Goal: Browse casually

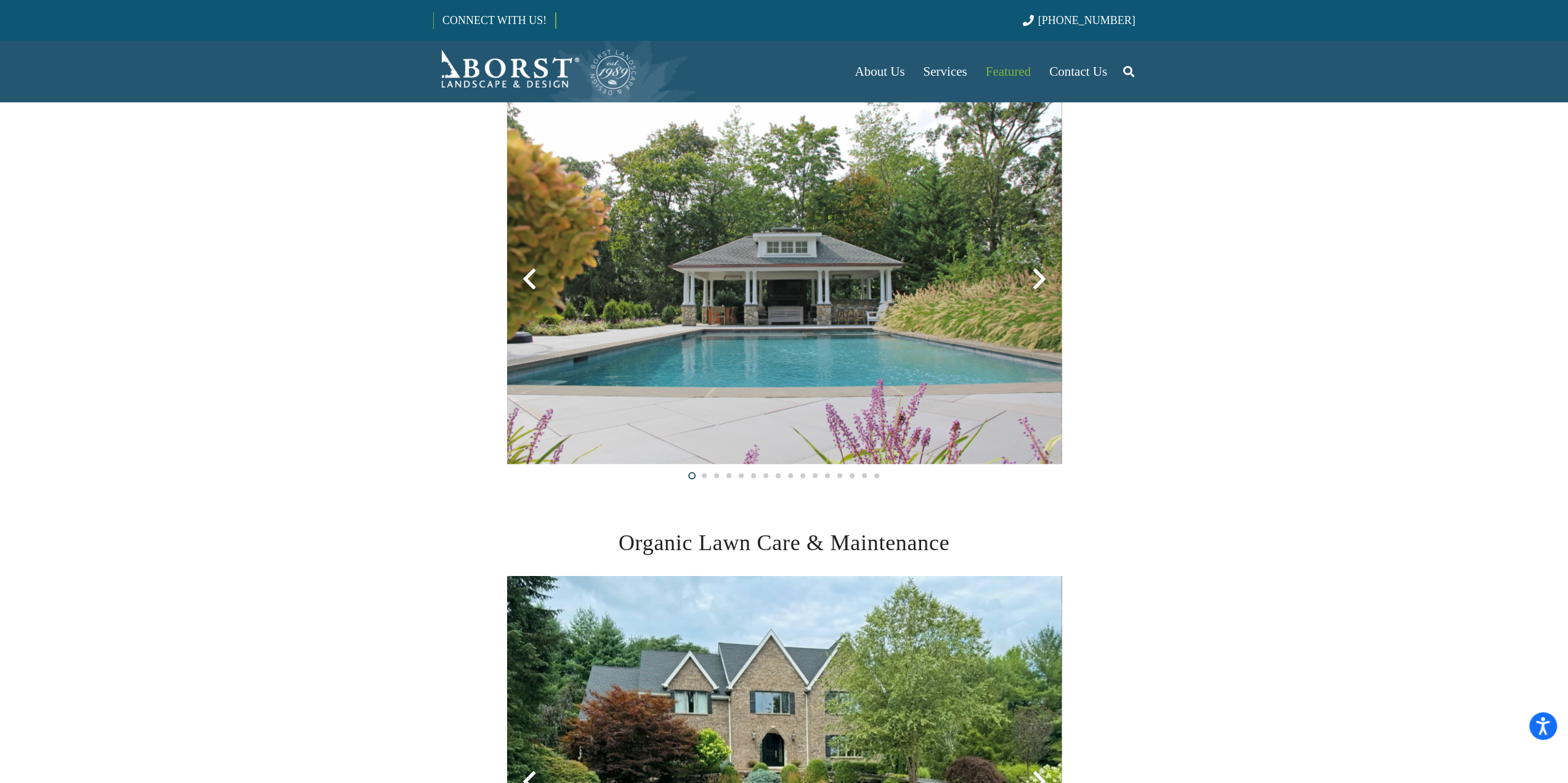
scroll to position [555, 0]
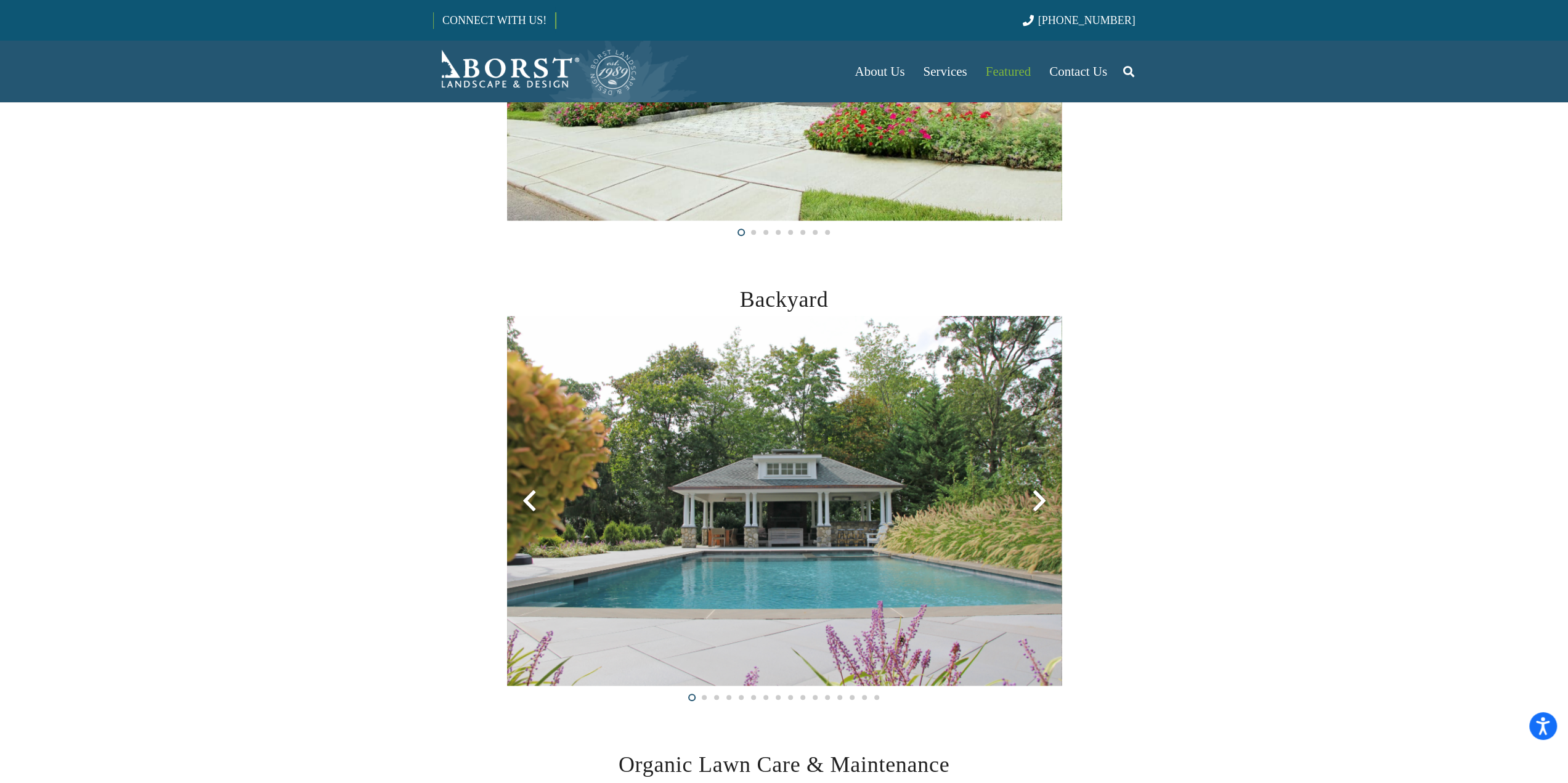
click at [1036, 496] on div at bounding box center [1039, 500] width 44 height 44
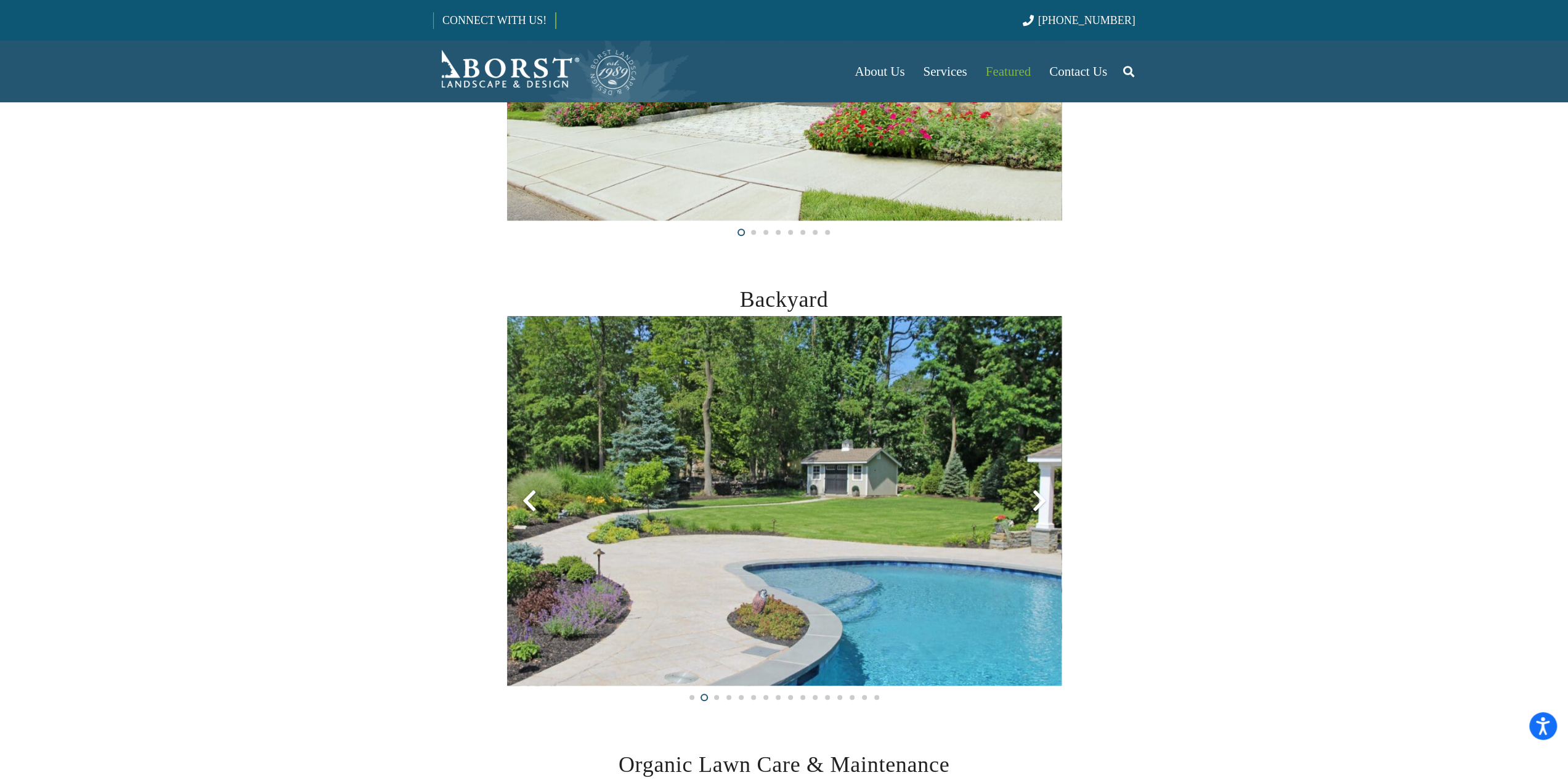
click at [1036, 496] on div at bounding box center [1039, 500] width 44 height 44
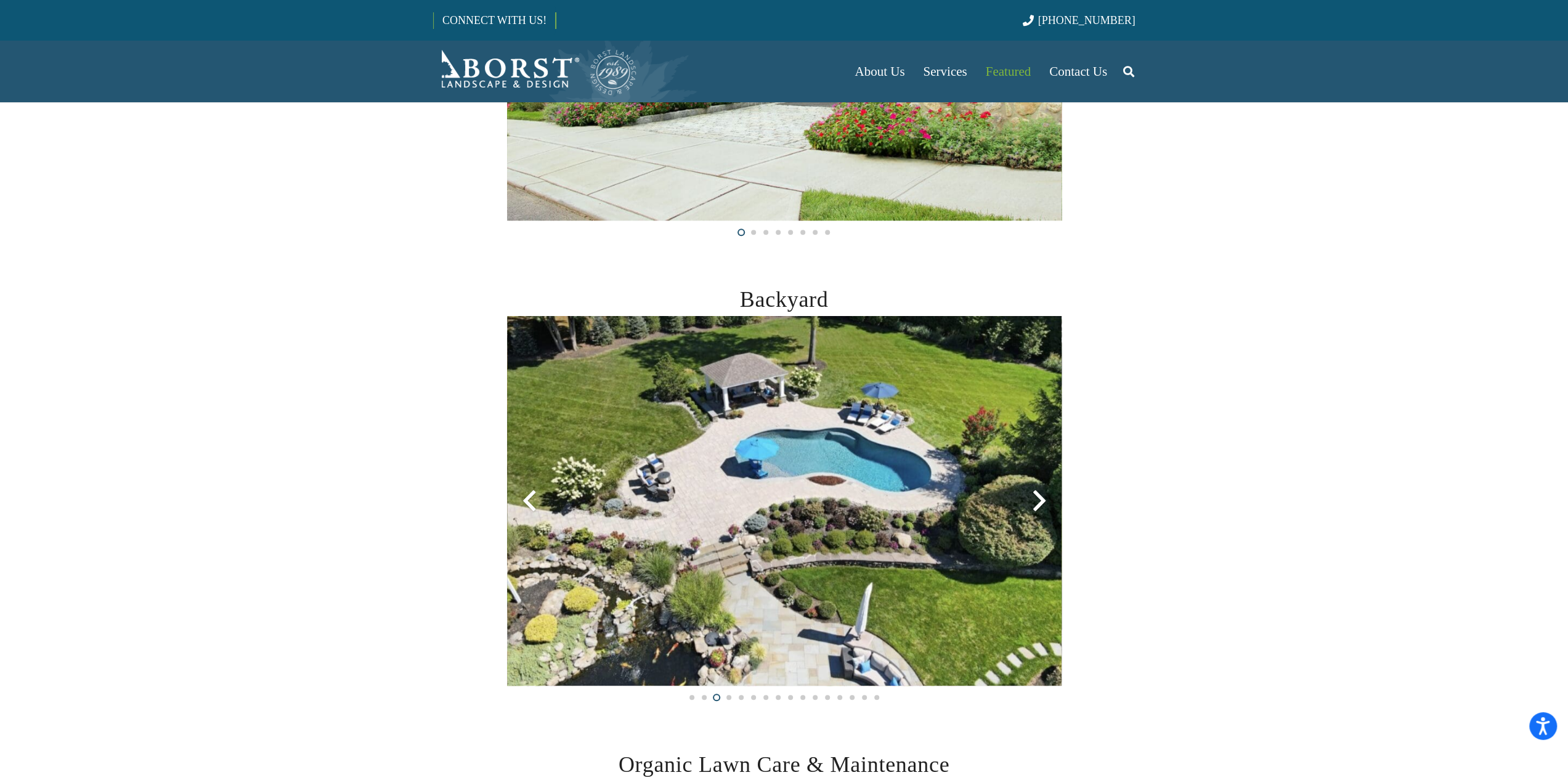
click at [1035, 496] on div at bounding box center [1039, 500] width 44 height 44
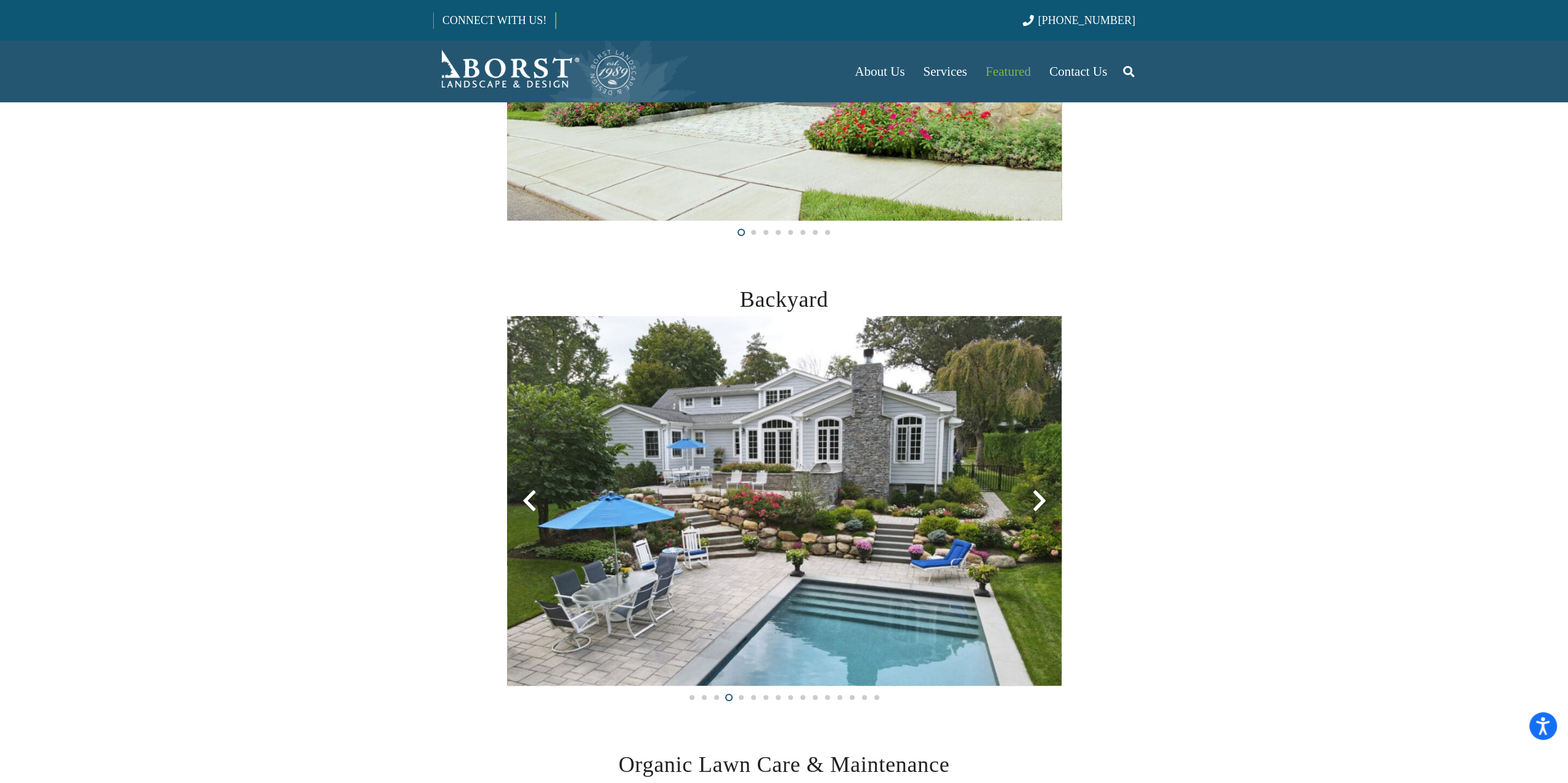
click at [1037, 498] on div at bounding box center [1039, 500] width 44 height 44
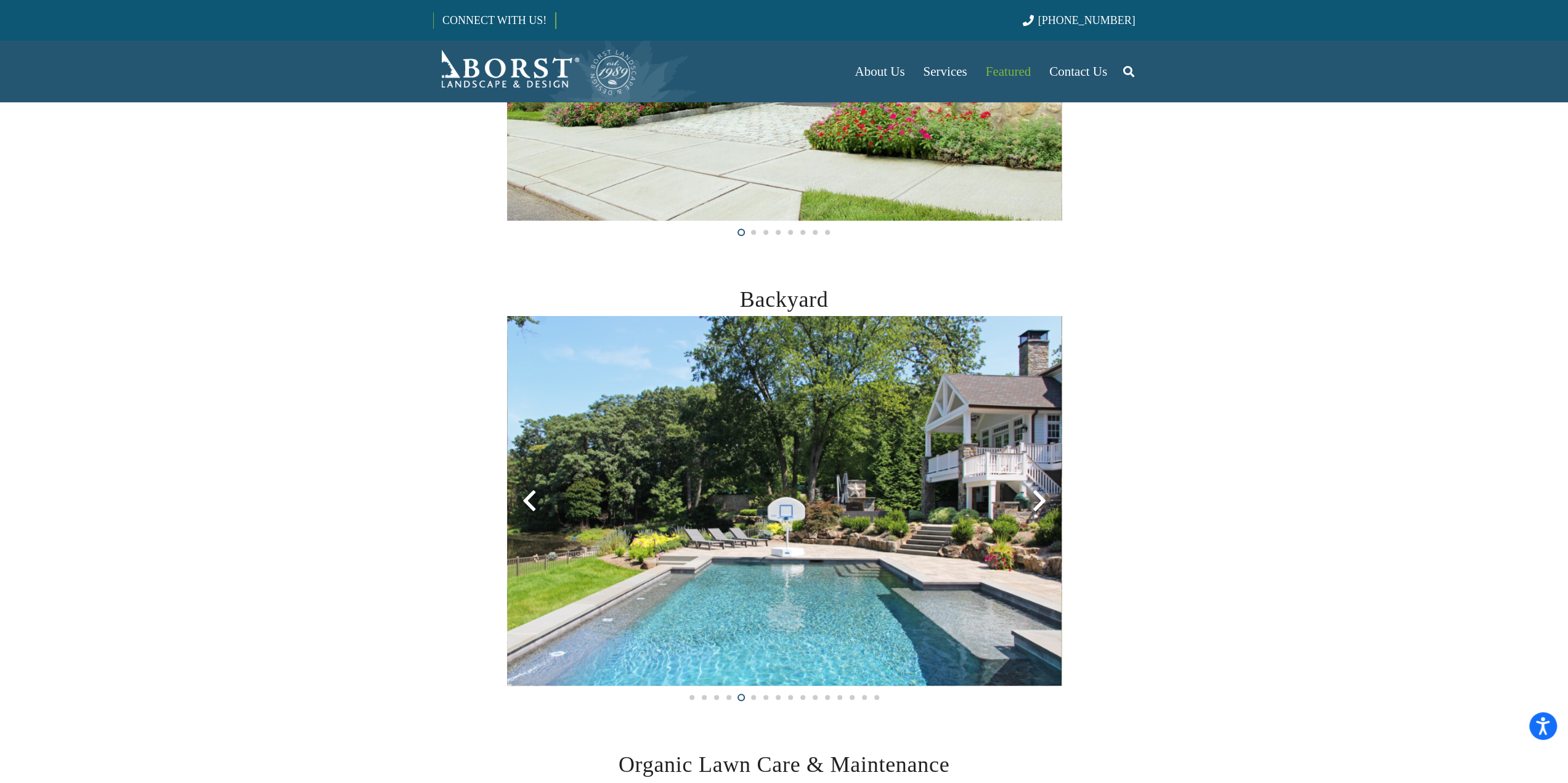
click at [1038, 498] on div at bounding box center [1039, 500] width 44 height 44
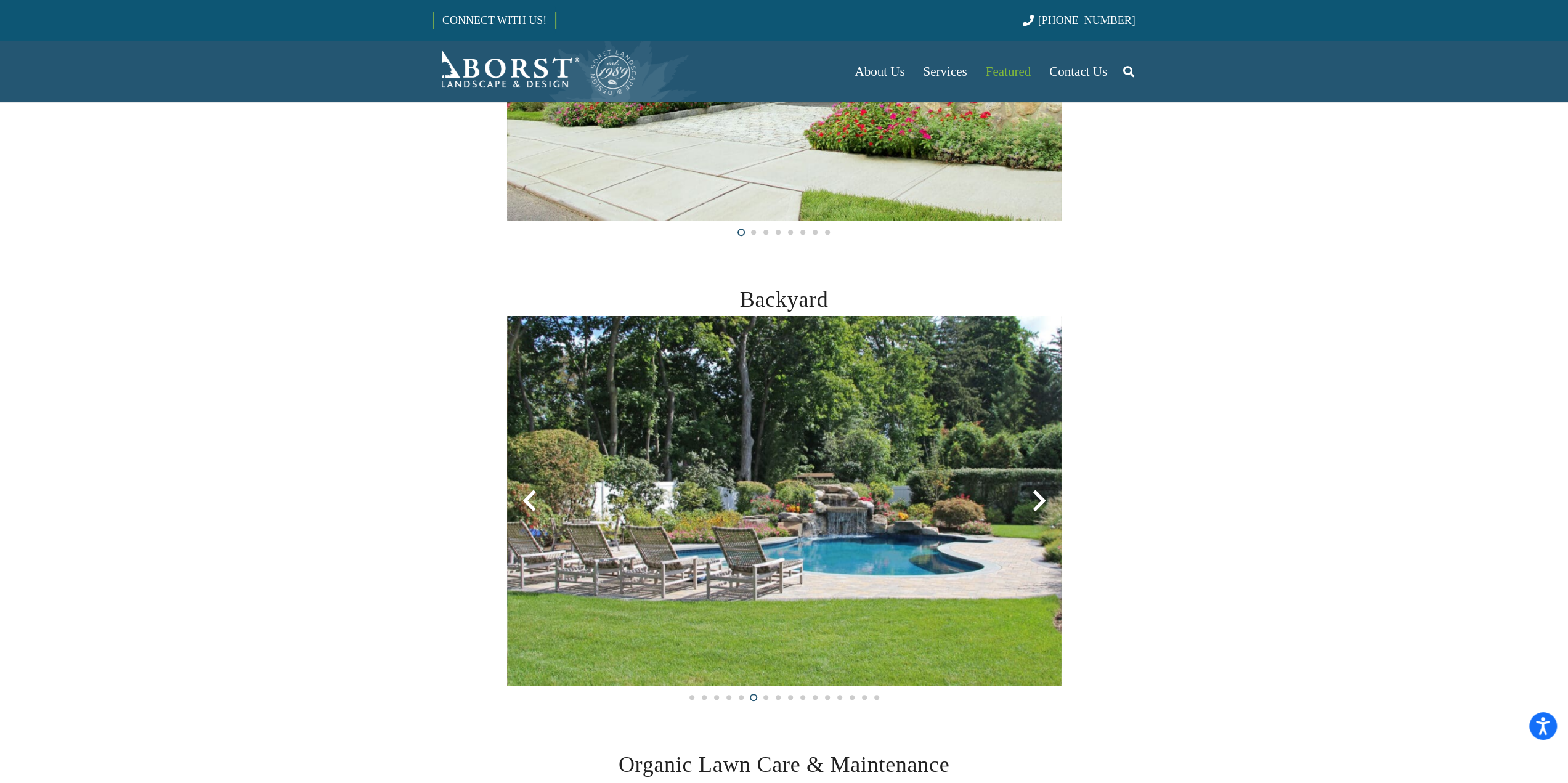
click at [1038, 498] on div at bounding box center [1039, 500] width 44 height 44
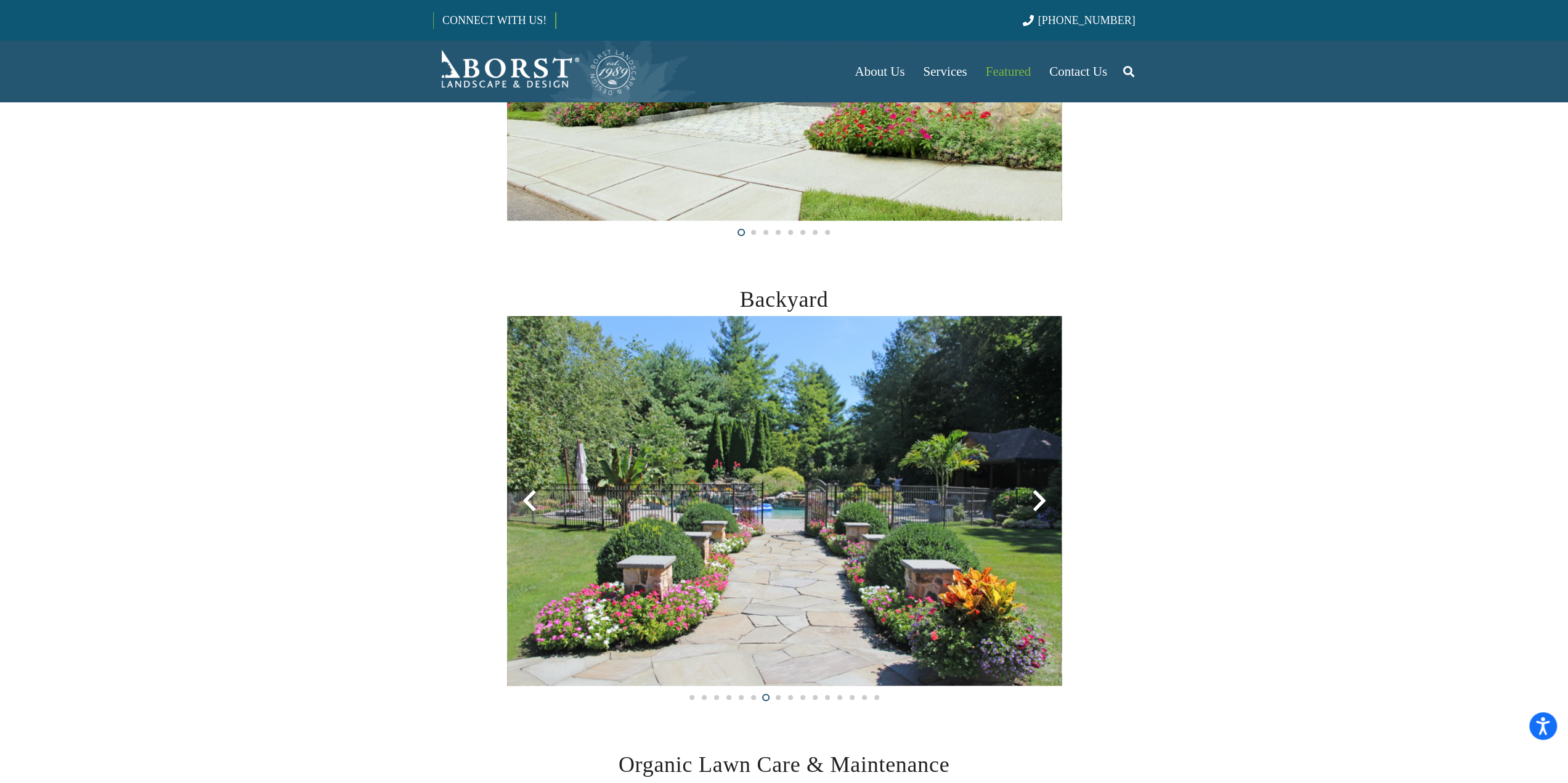
click at [1038, 498] on div at bounding box center [1039, 500] width 44 height 44
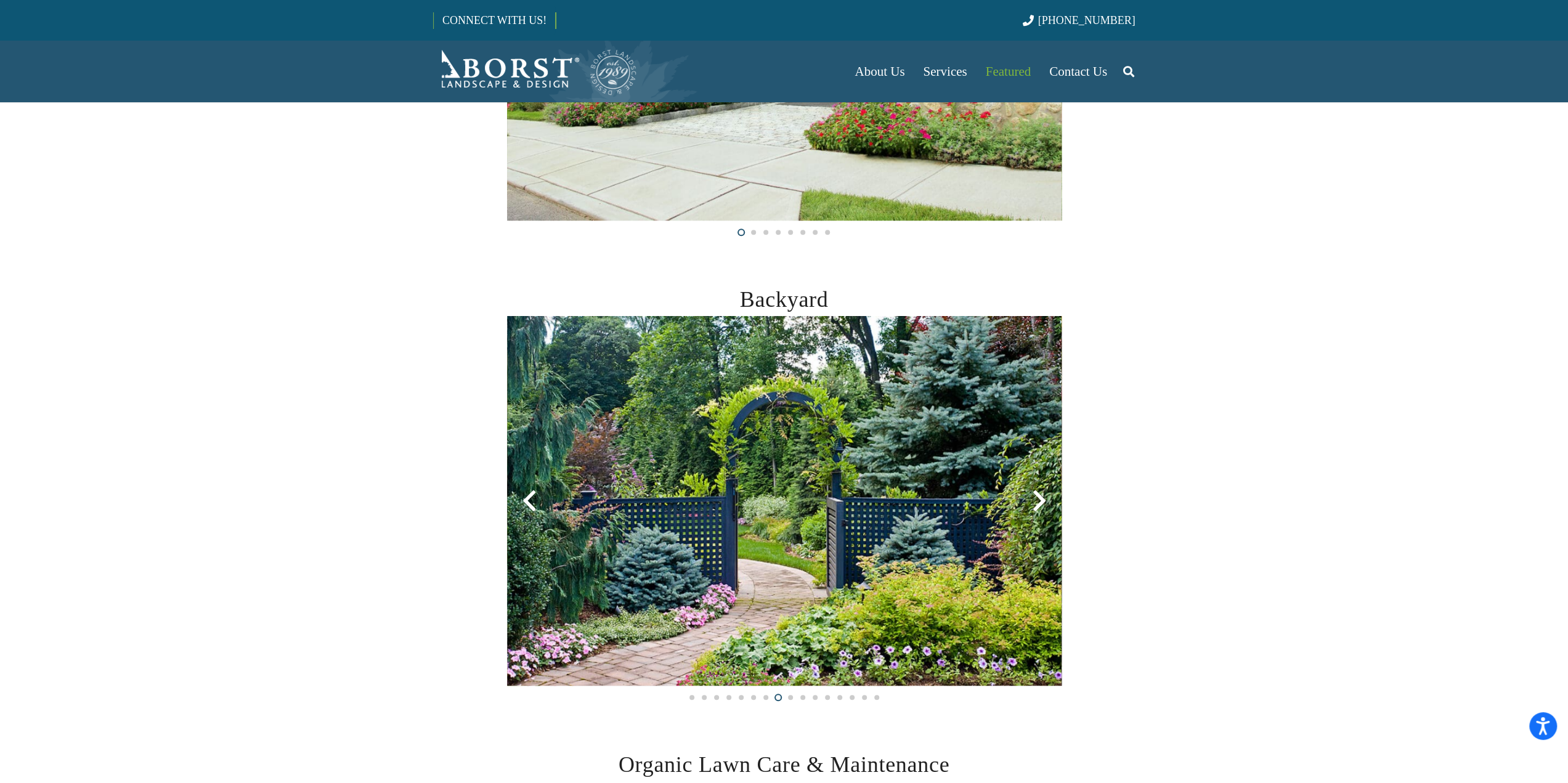
click at [1038, 498] on div at bounding box center [1039, 500] width 44 height 44
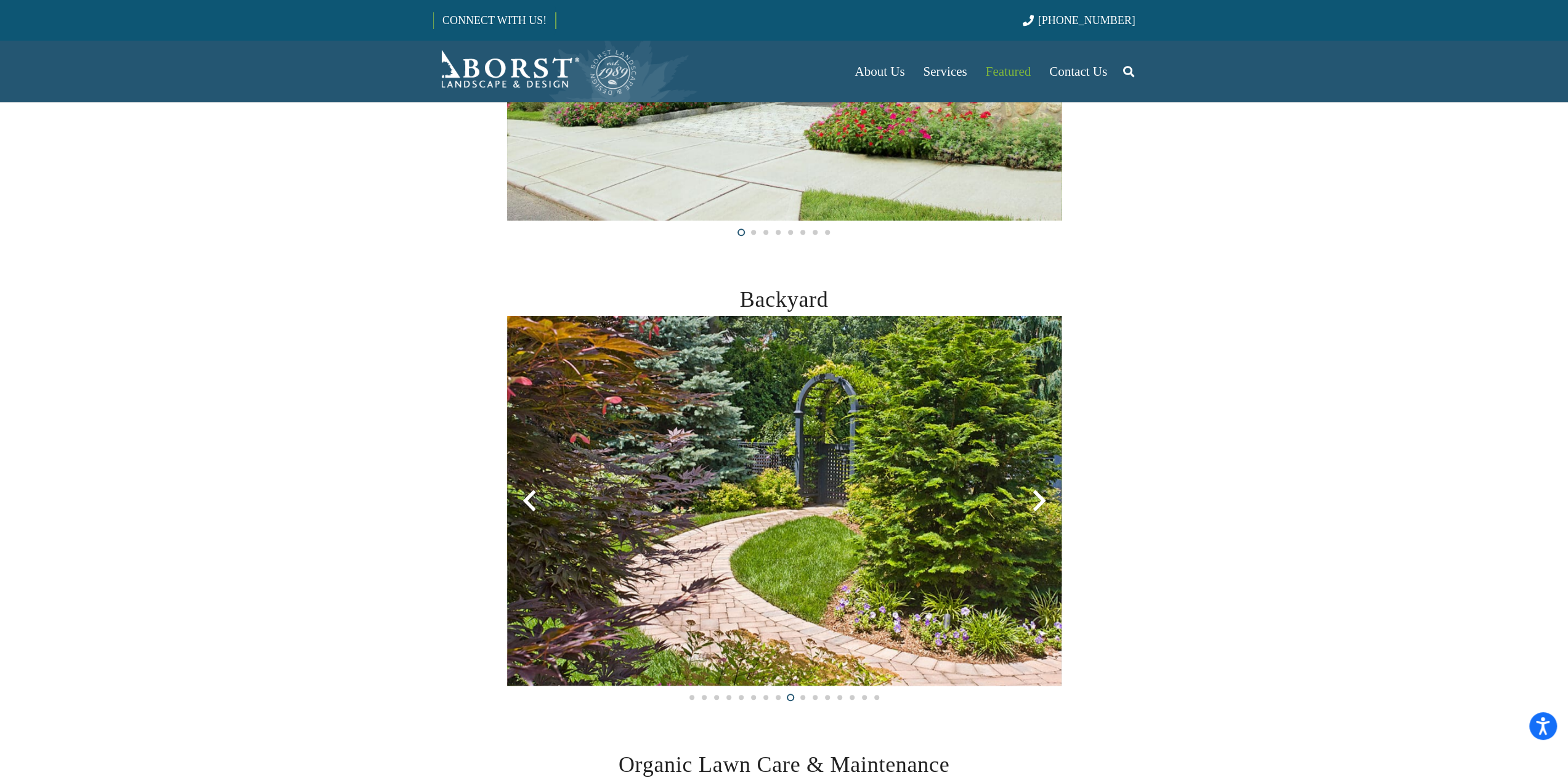
click at [1038, 498] on div at bounding box center [1039, 500] width 44 height 44
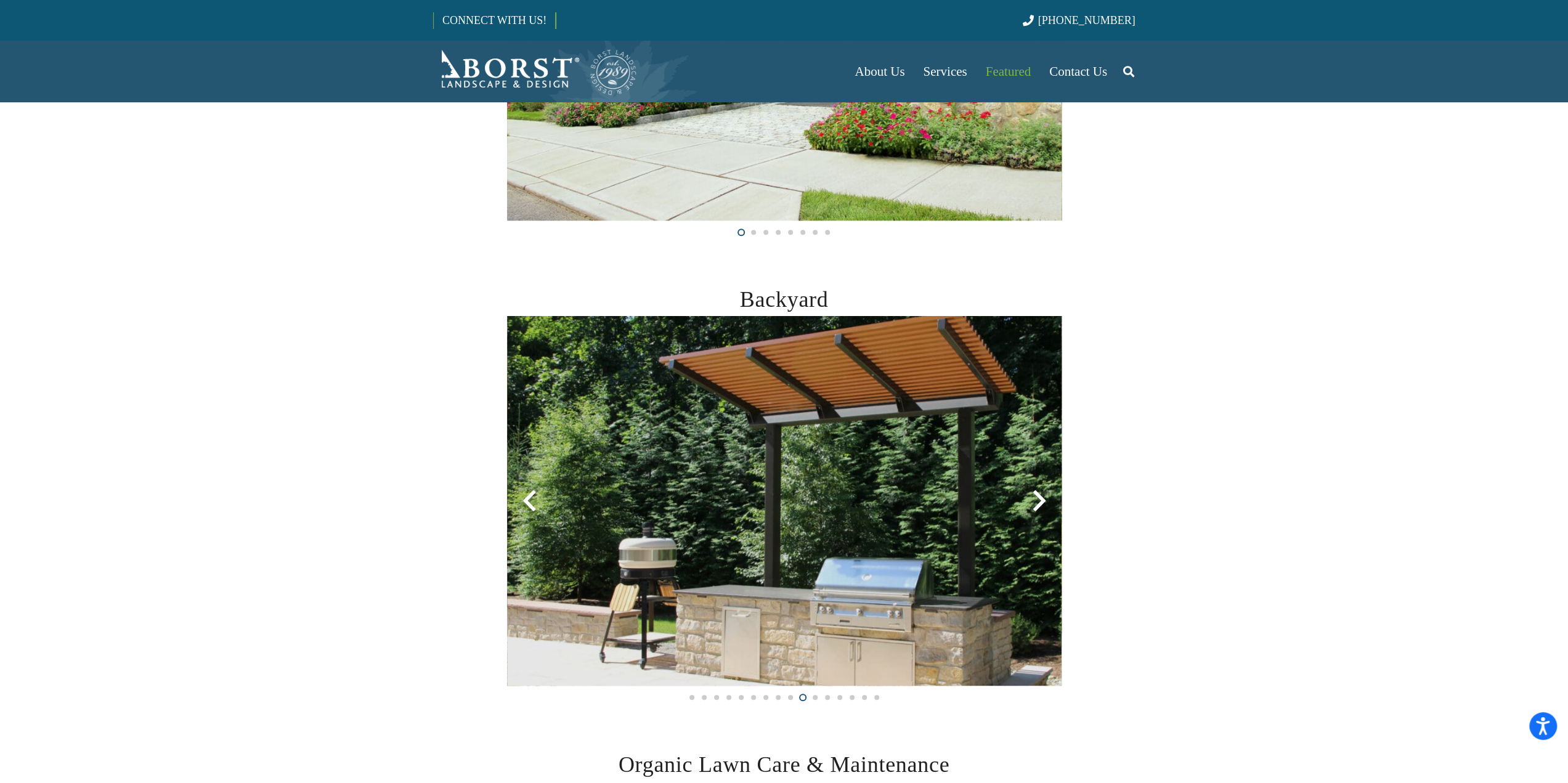
click at [1038, 498] on div at bounding box center [1039, 500] width 44 height 44
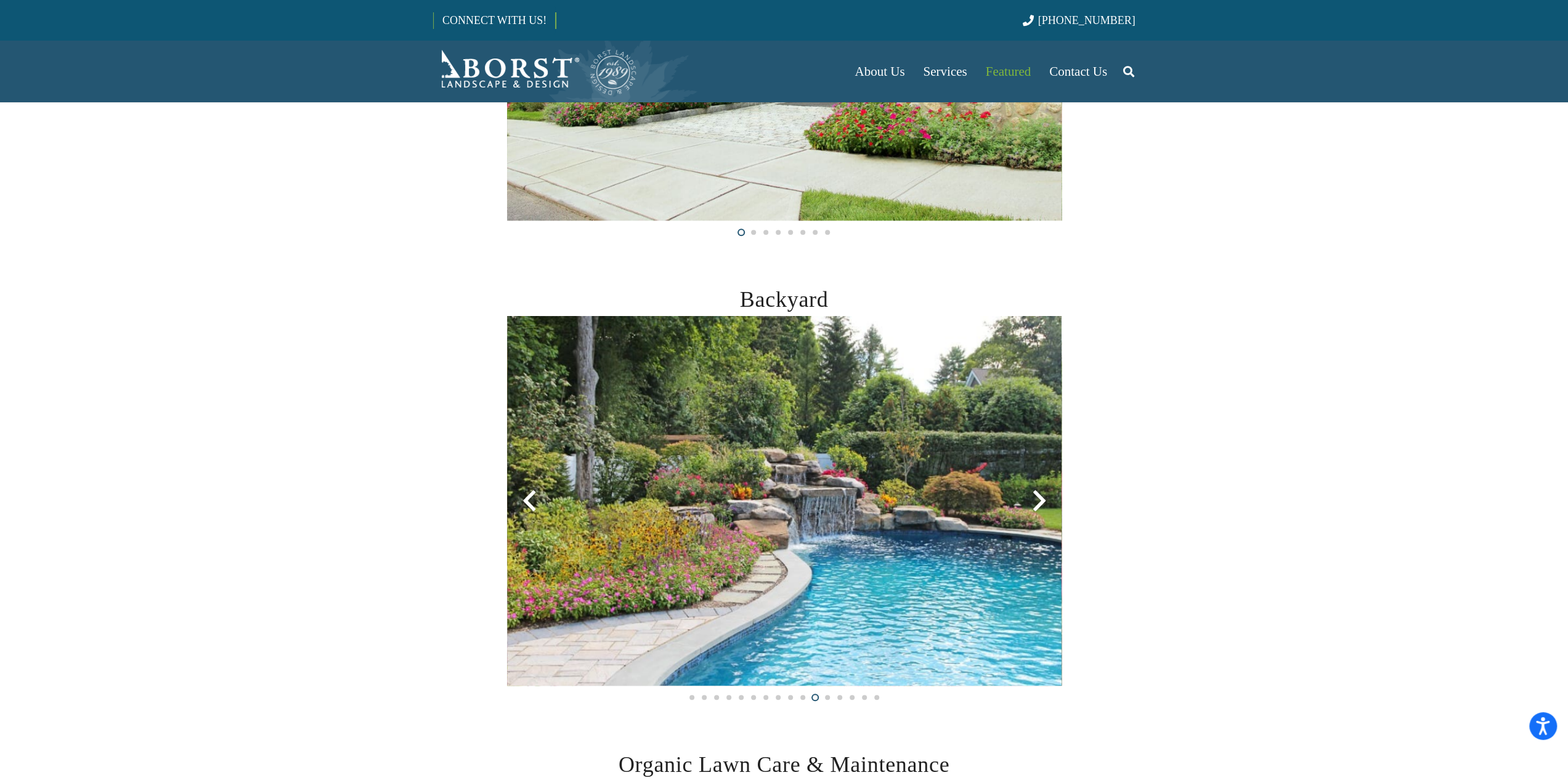
click at [1038, 498] on div at bounding box center [1039, 500] width 44 height 44
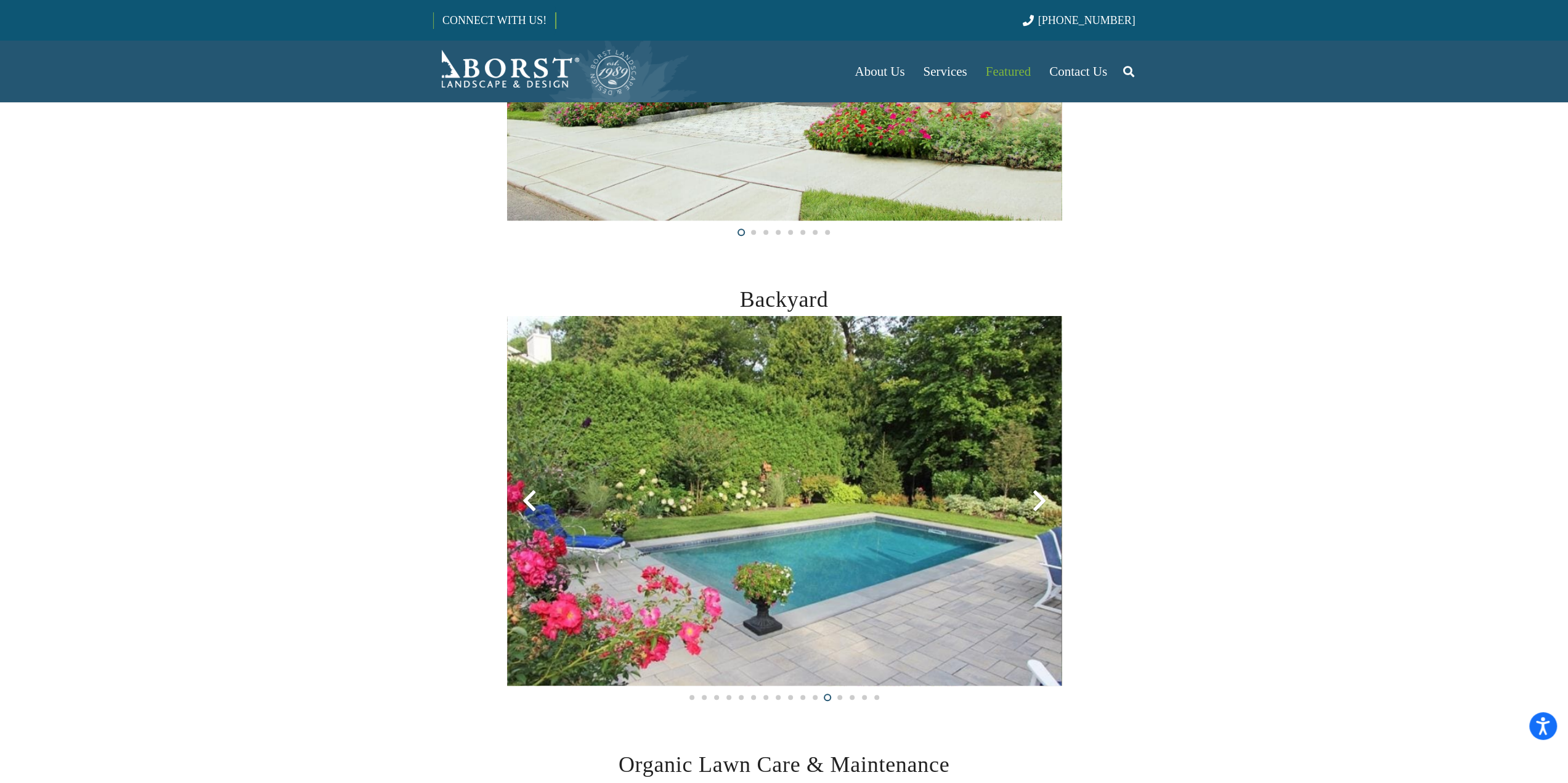
click at [1038, 498] on div at bounding box center [1039, 500] width 44 height 44
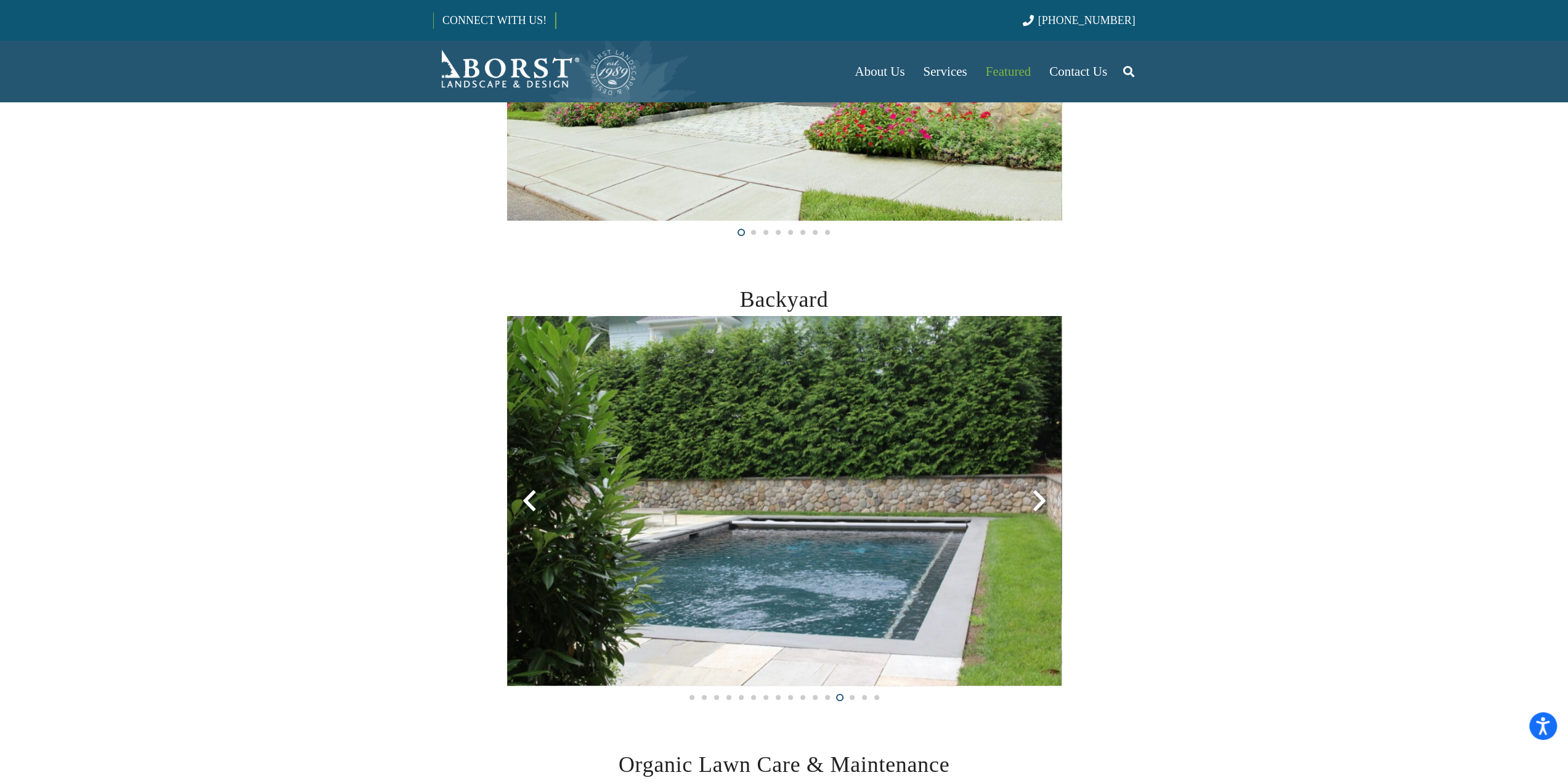
click at [1038, 498] on div at bounding box center [1039, 500] width 44 height 44
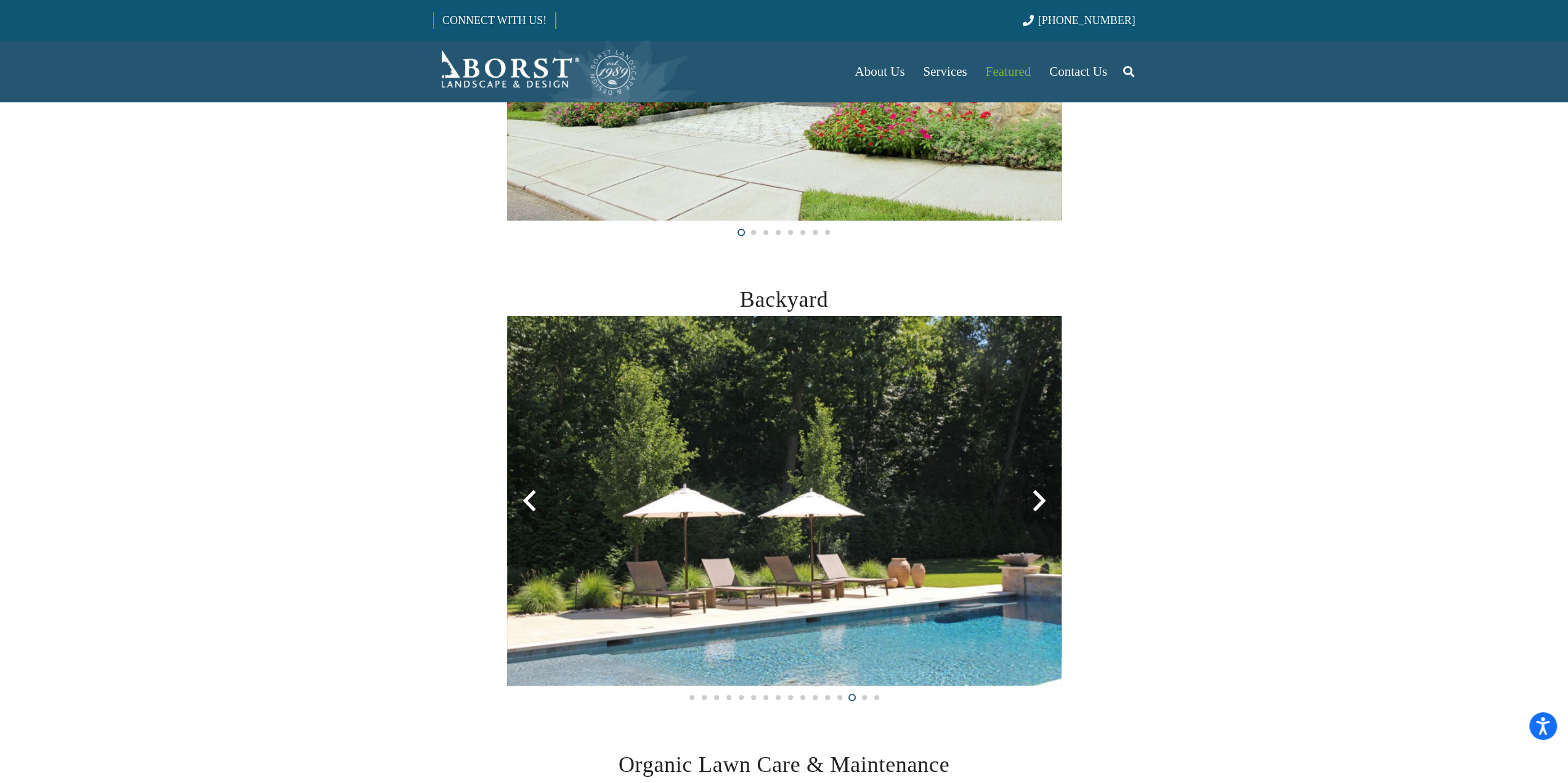
click at [1038, 498] on div at bounding box center [1039, 500] width 44 height 44
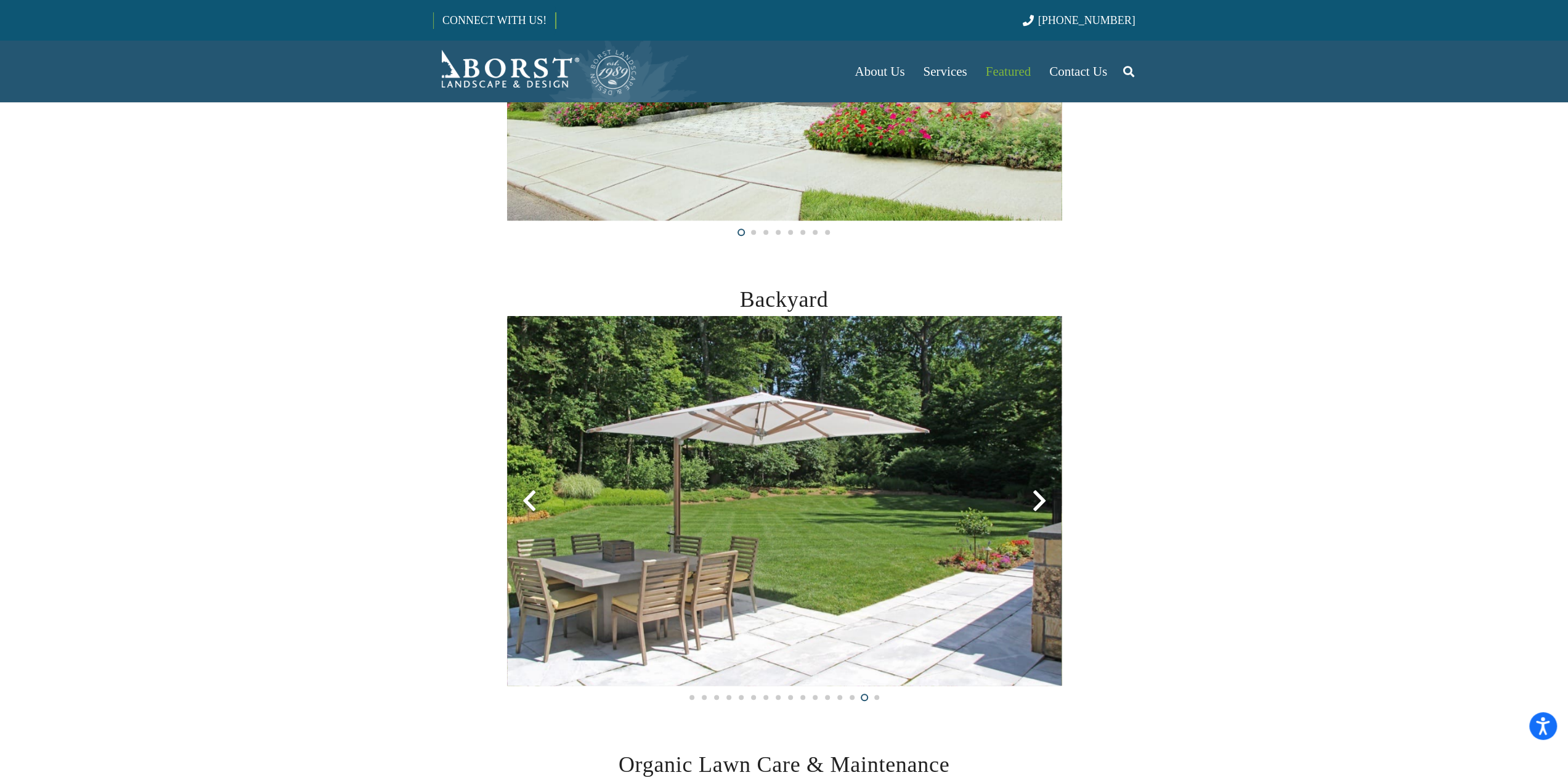
click at [1038, 498] on div at bounding box center [1039, 500] width 44 height 44
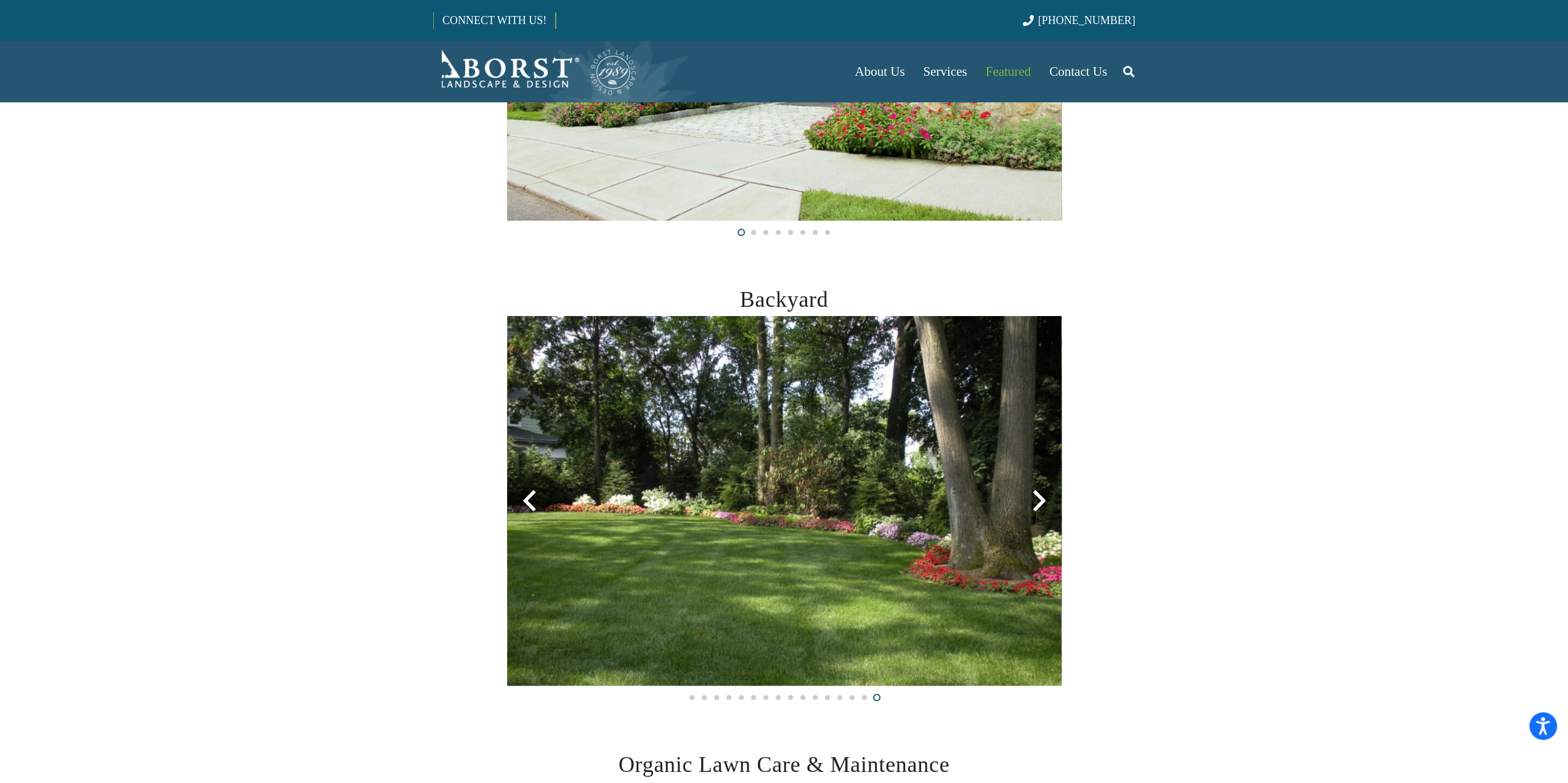
click at [1038, 492] on div at bounding box center [1039, 500] width 44 height 44
click at [1038, 494] on div at bounding box center [1039, 500] width 44 height 44
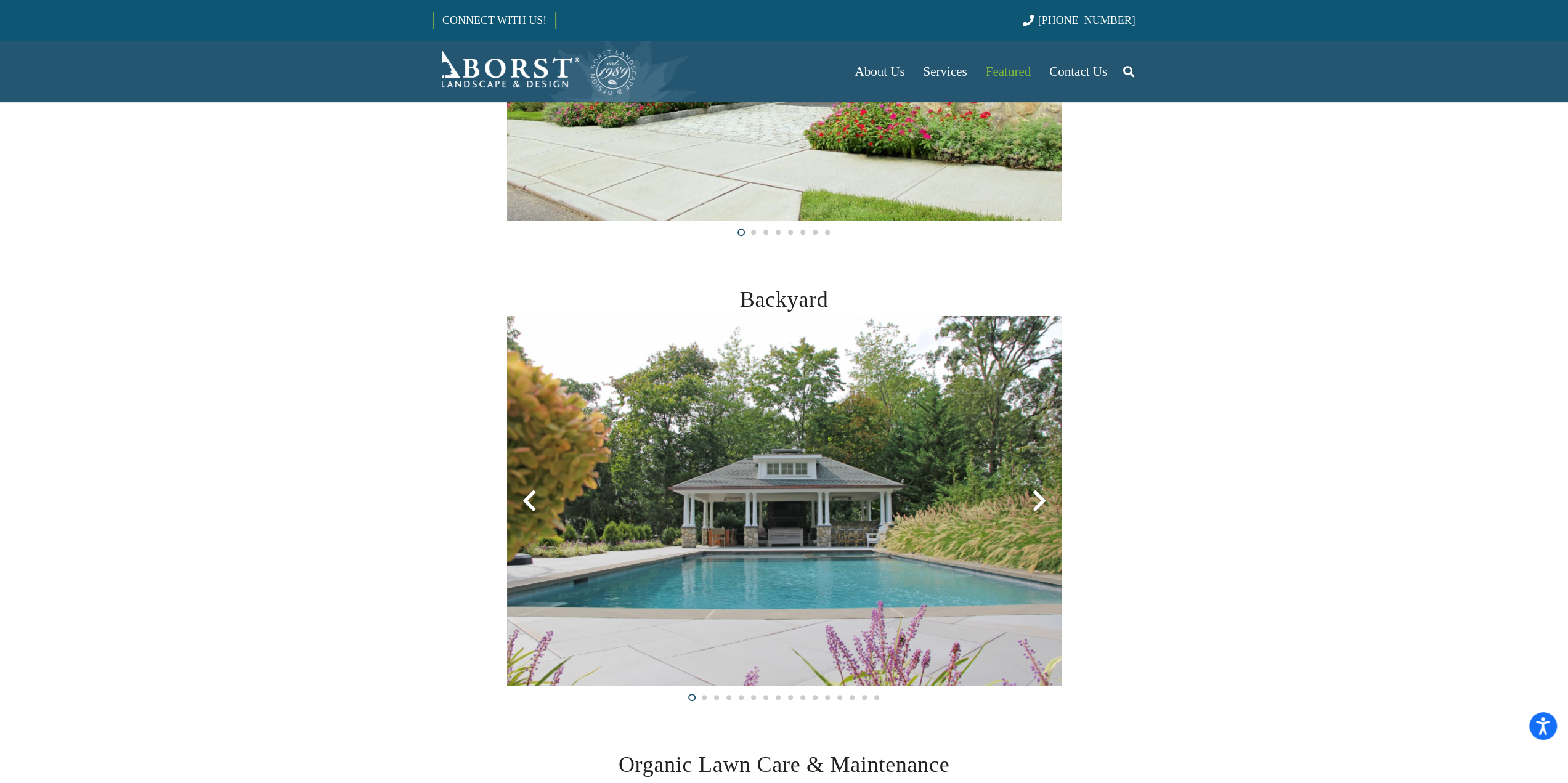
click at [1038, 494] on div at bounding box center [1039, 500] width 44 height 44
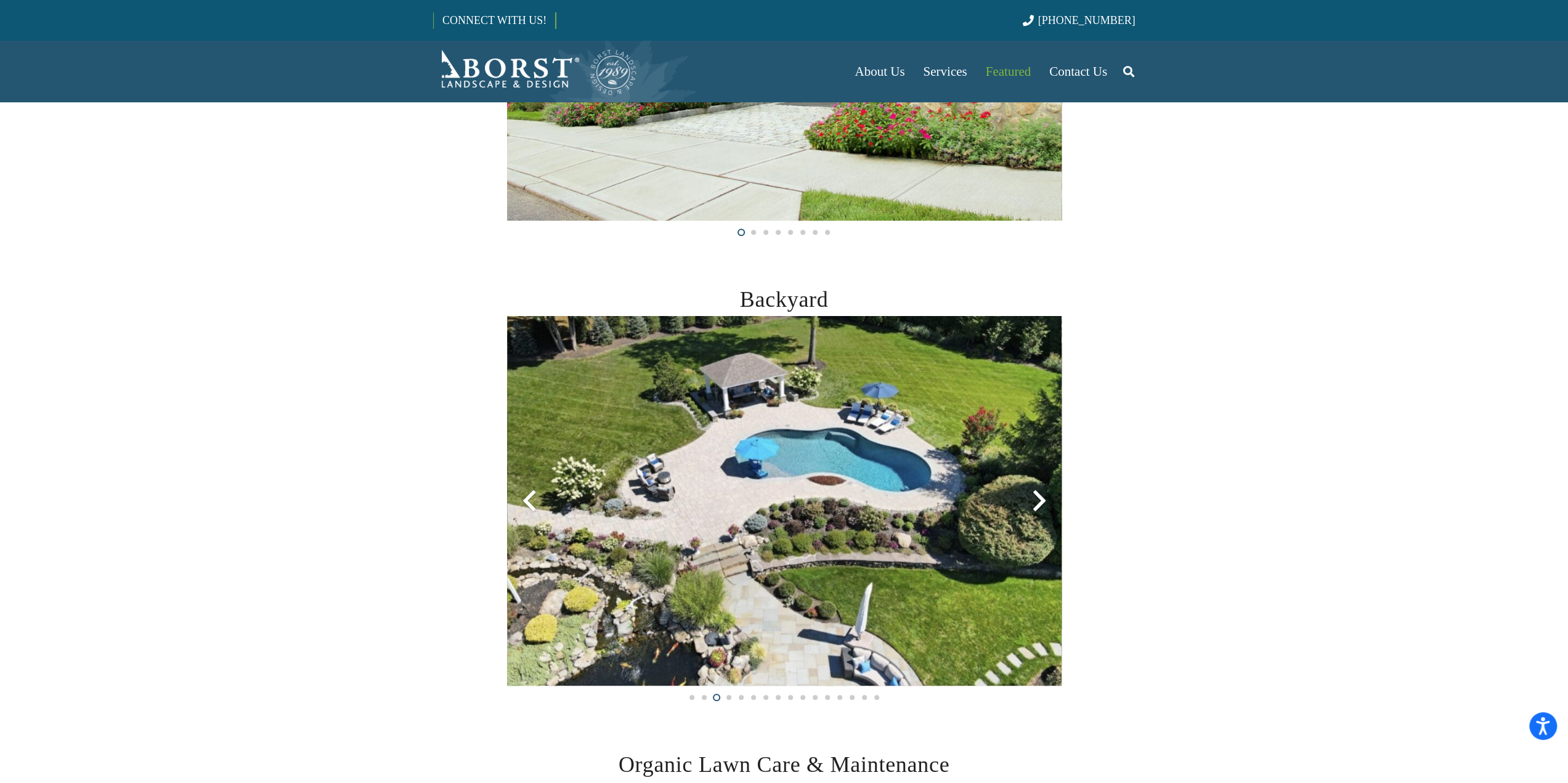
click at [1038, 494] on div at bounding box center [1039, 500] width 44 height 44
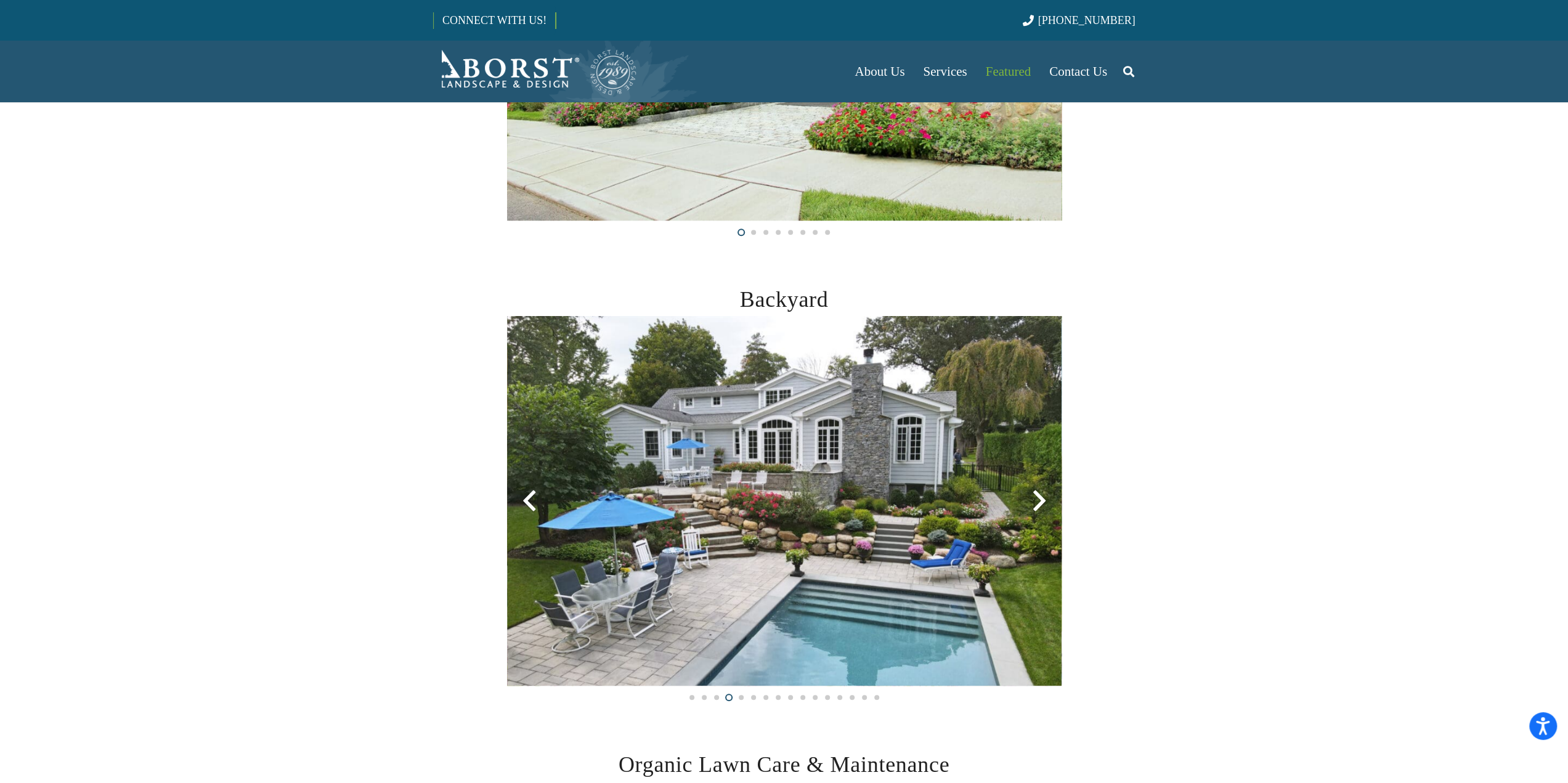
click at [1038, 494] on div at bounding box center [1039, 500] width 44 height 44
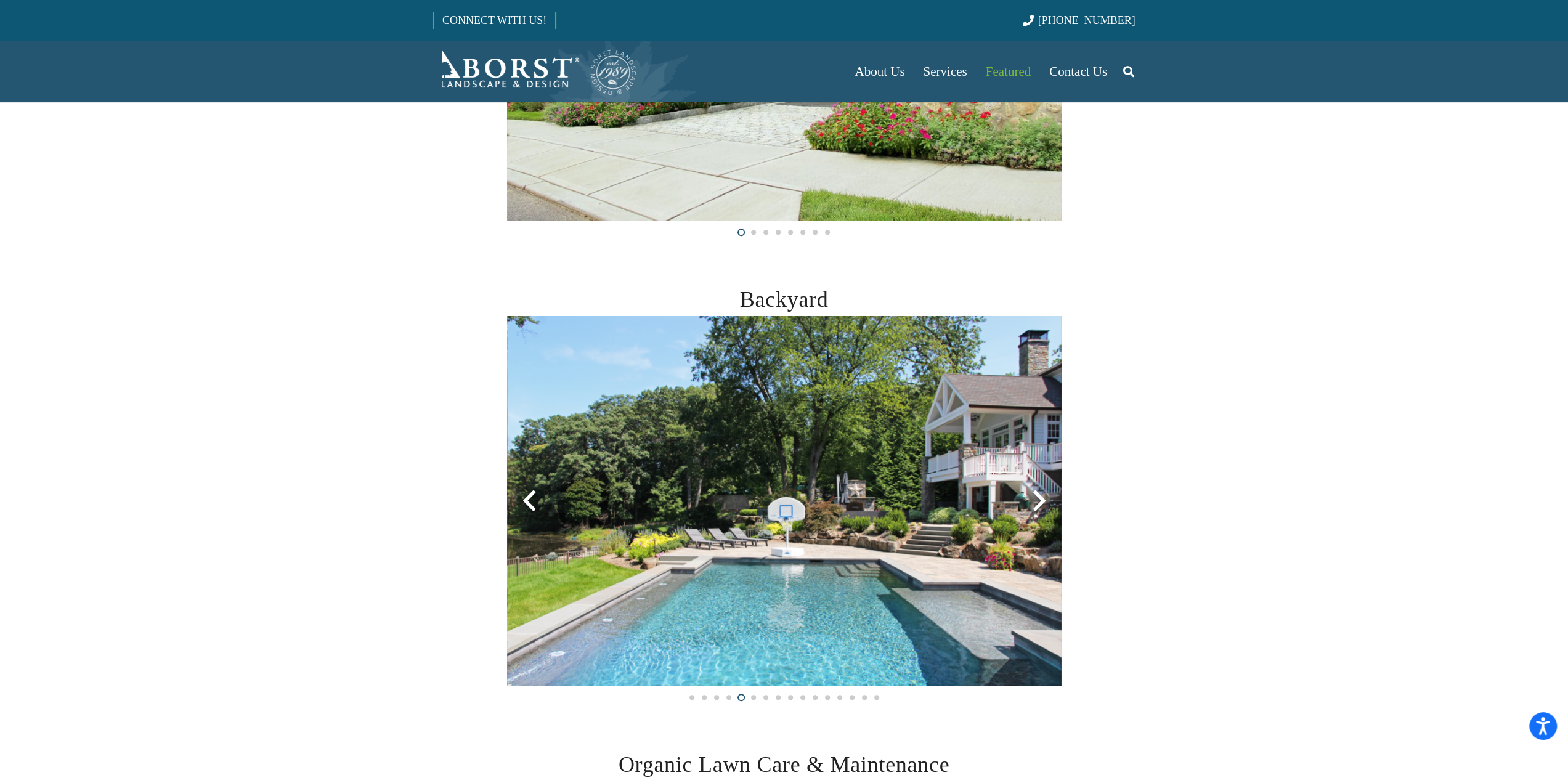
click at [1038, 494] on div at bounding box center [1039, 500] width 44 height 44
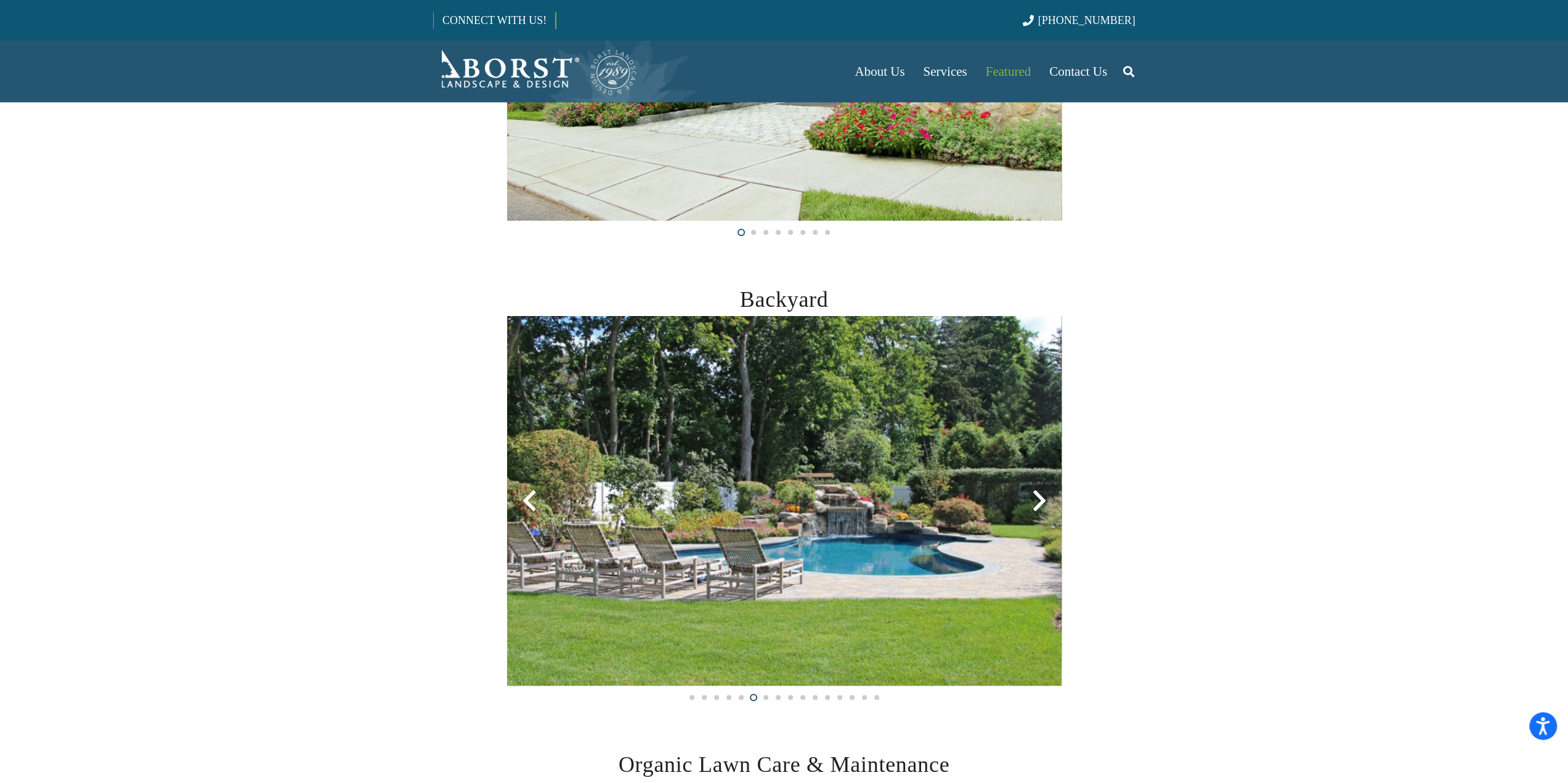
click at [1038, 494] on div at bounding box center [1039, 500] width 44 height 44
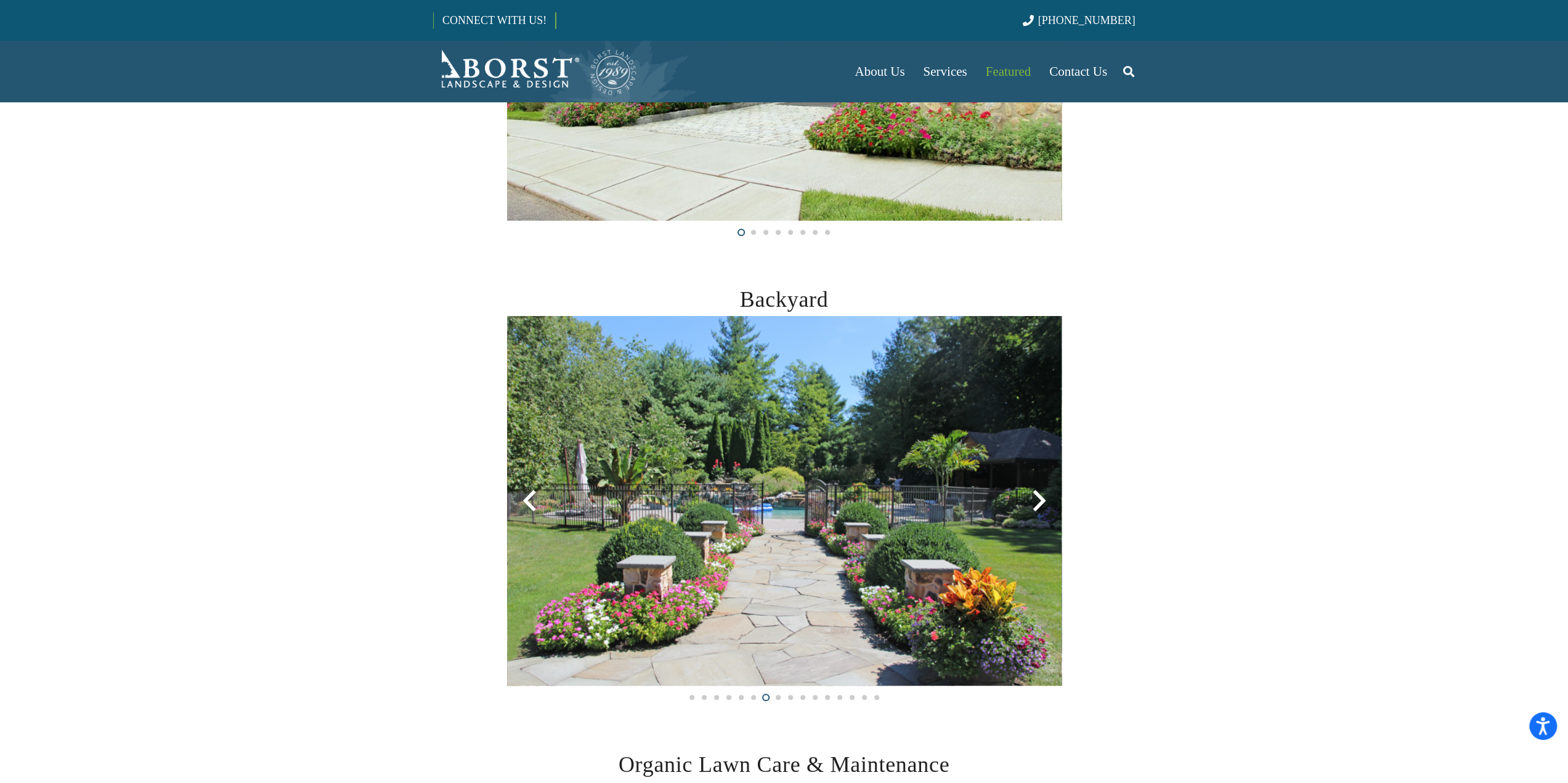
click at [1038, 494] on div at bounding box center [1039, 500] width 44 height 44
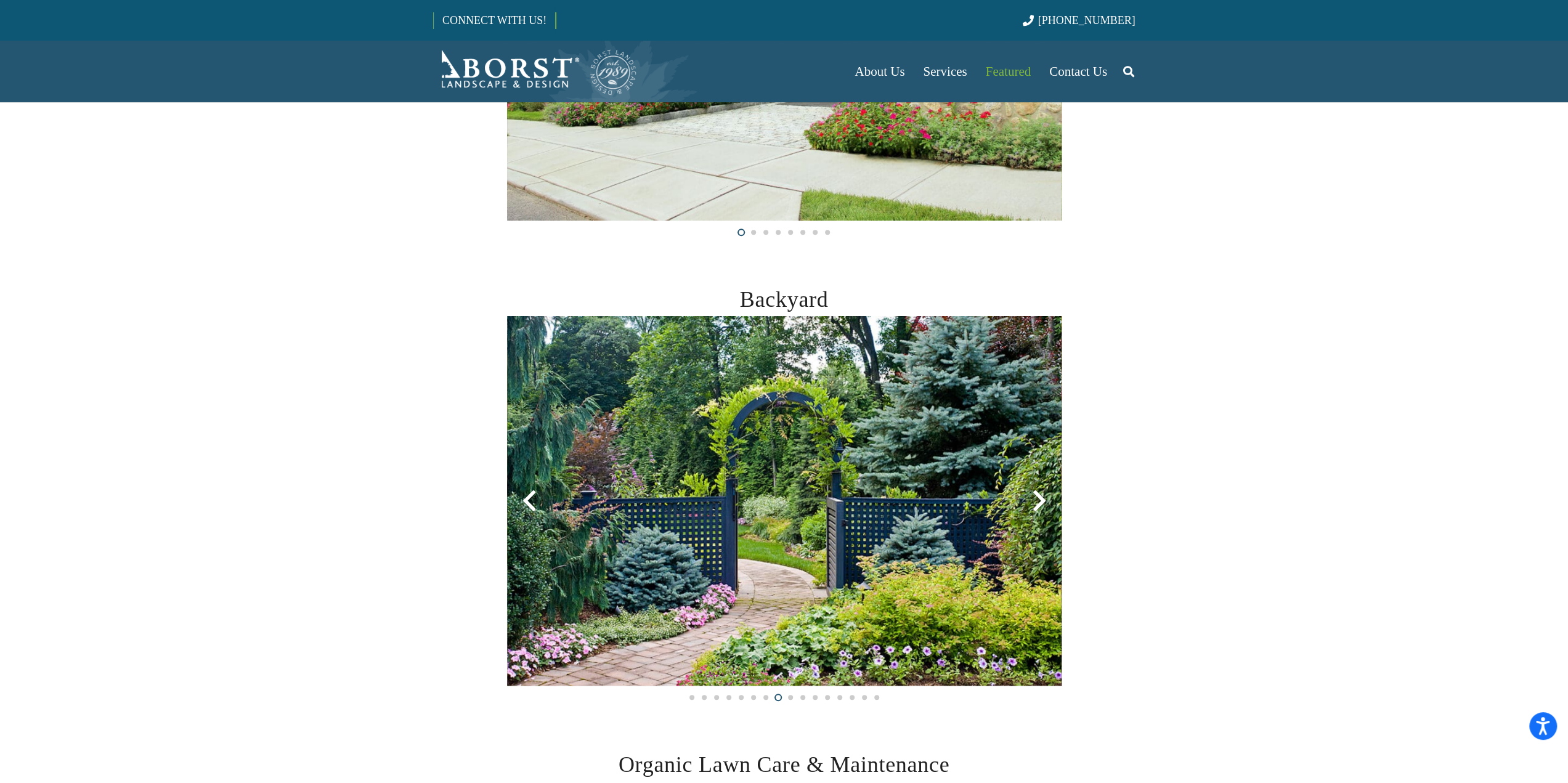
click at [1038, 494] on div at bounding box center [1039, 500] width 44 height 44
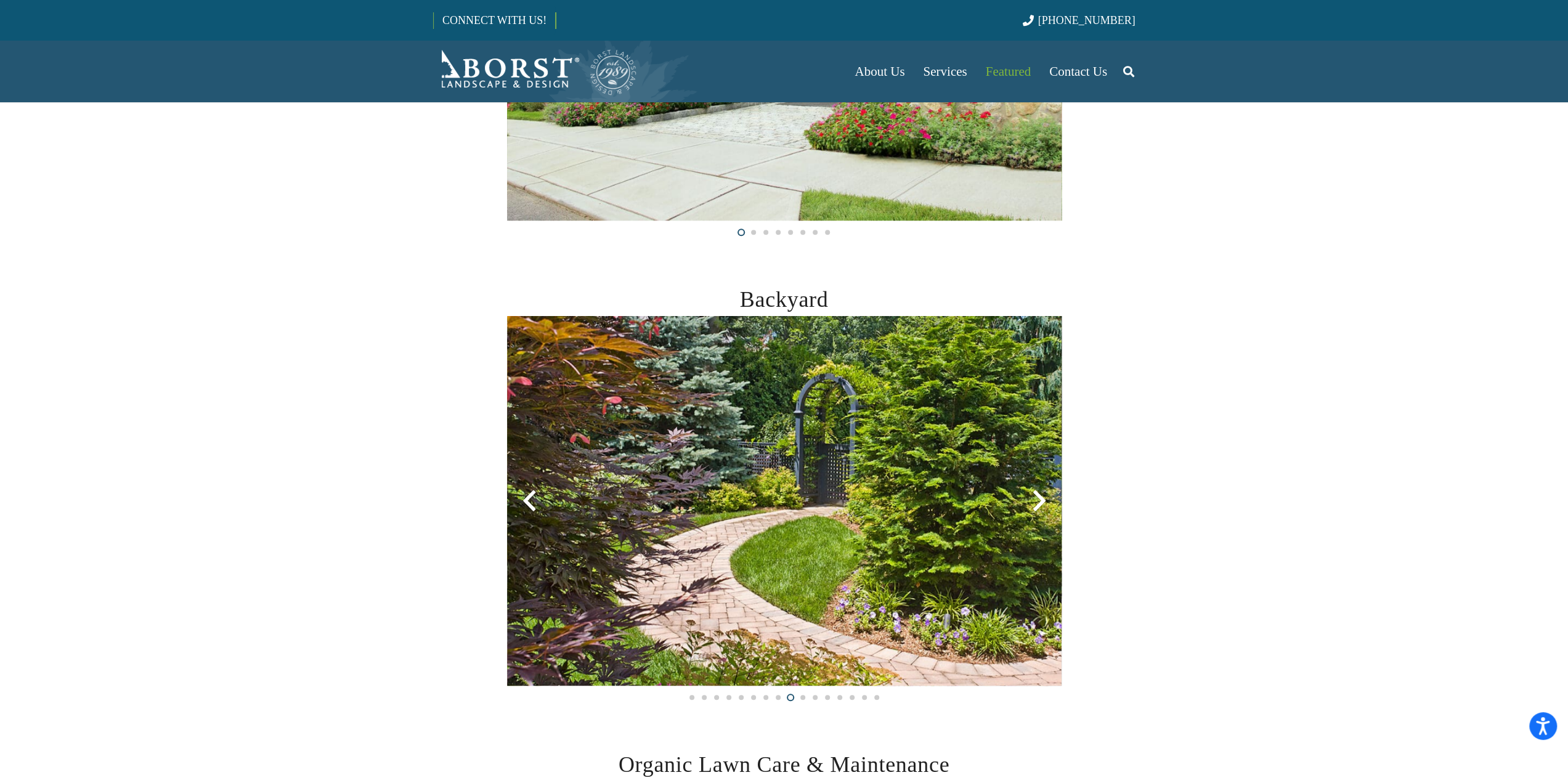
click at [1038, 494] on div at bounding box center [1039, 500] width 44 height 44
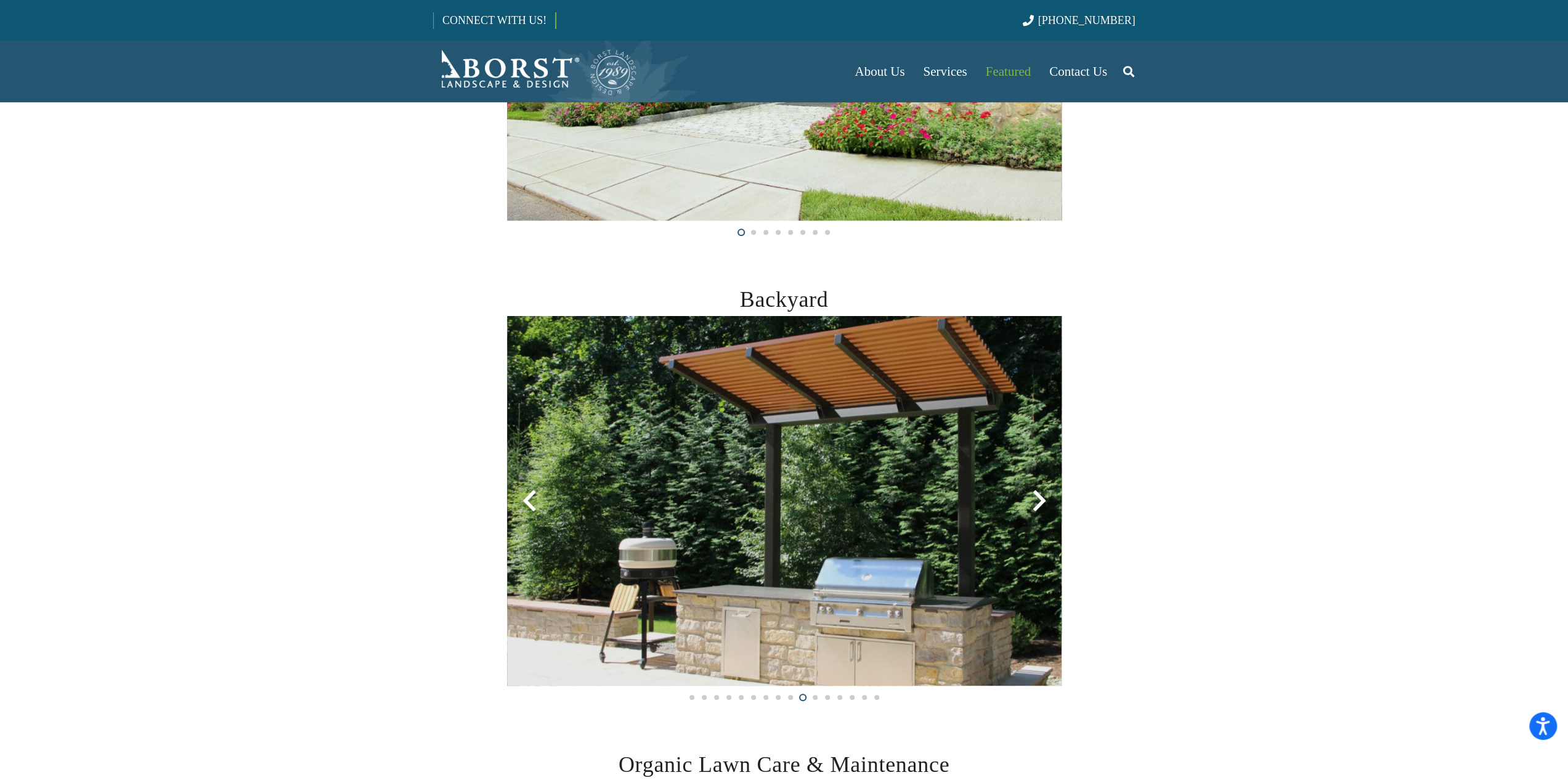
click at [1038, 494] on div at bounding box center [1039, 500] width 44 height 44
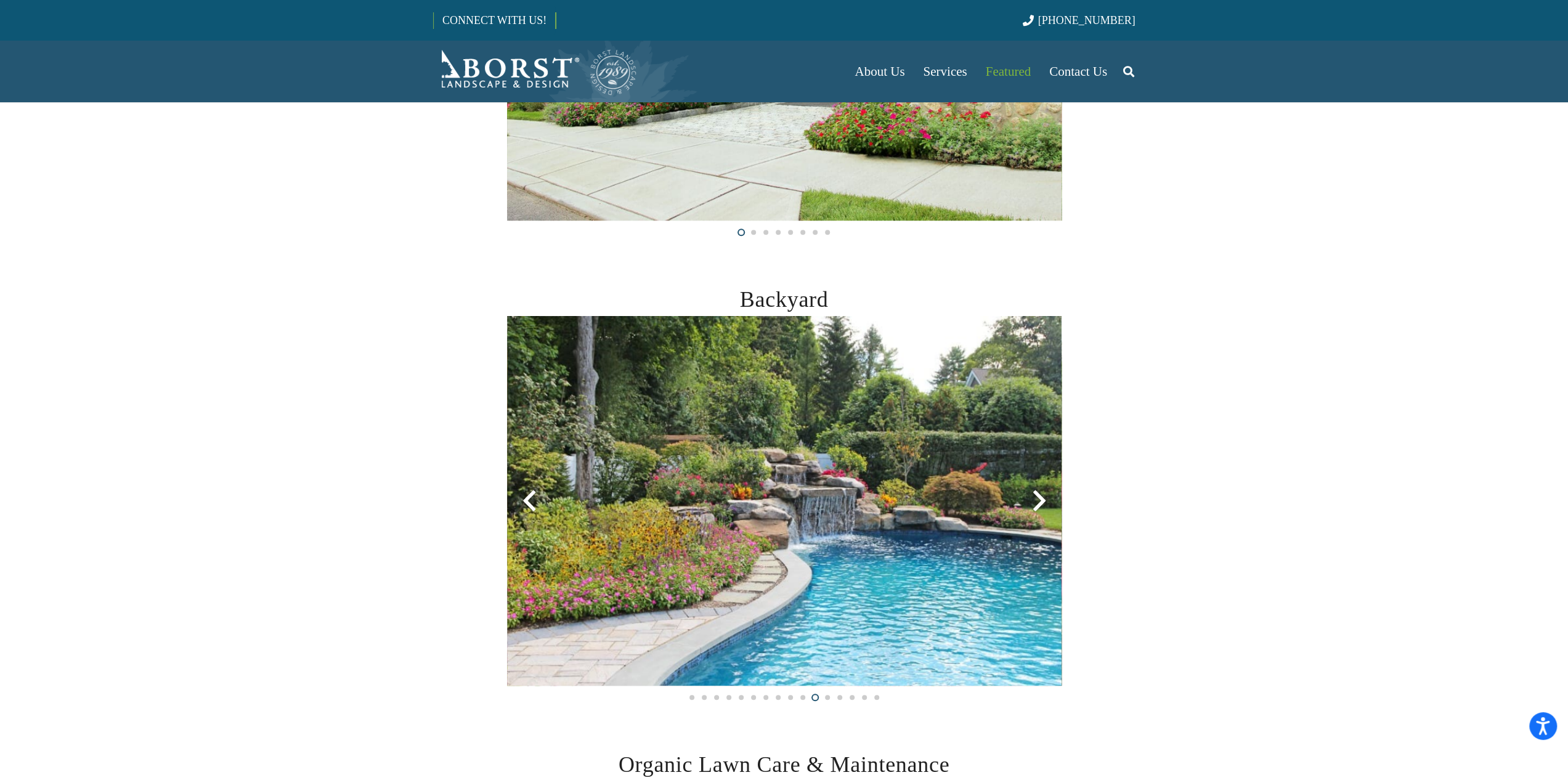
click at [1038, 494] on div at bounding box center [1039, 500] width 44 height 44
